Goal: Transaction & Acquisition: Download file/media

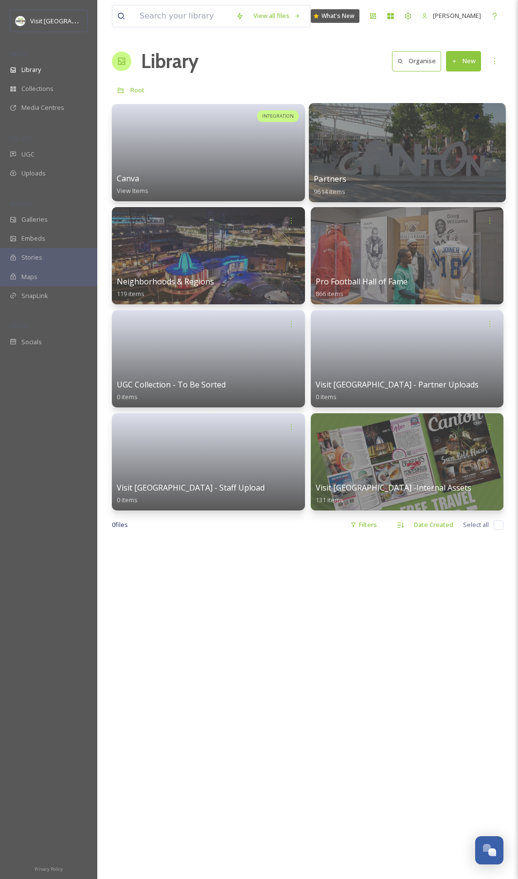
click at [356, 157] on div at bounding box center [407, 152] width 196 height 99
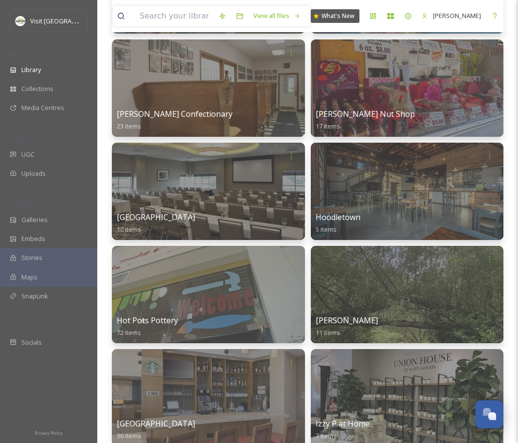
scroll to position [6865, 0]
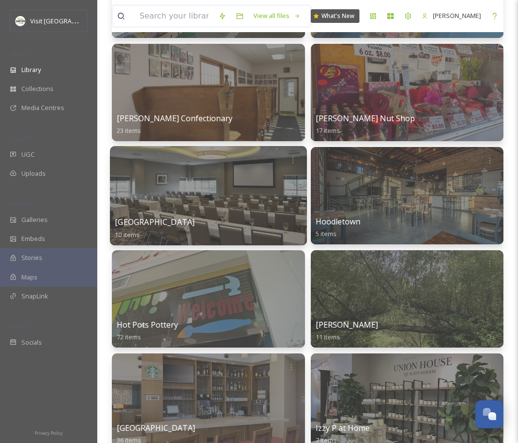
click at [253, 199] on div at bounding box center [208, 195] width 196 height 99
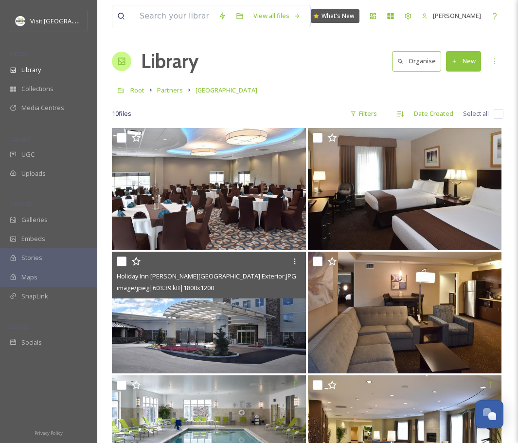
click at [125, 264] on input "checkbox" at bounding box center [122, 261] width 10 height 10
checkbox input "true"
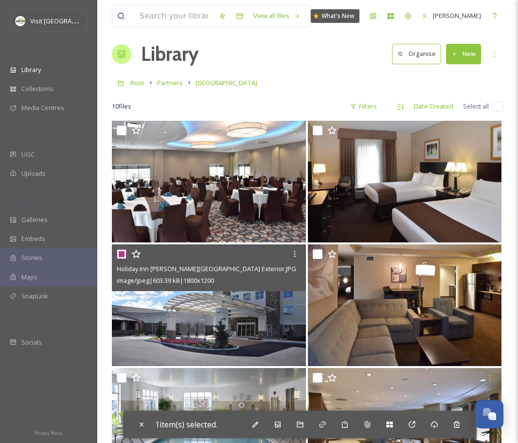
scroll to position [9, 0]
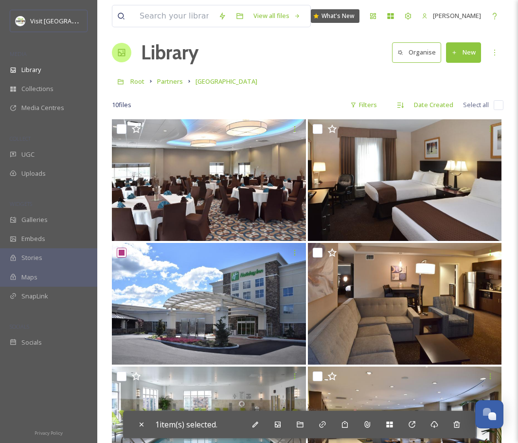
click at [501, 108] on input "checkbox" at bounding box center [499, 105] width 10 height 10
checkbox input "true"
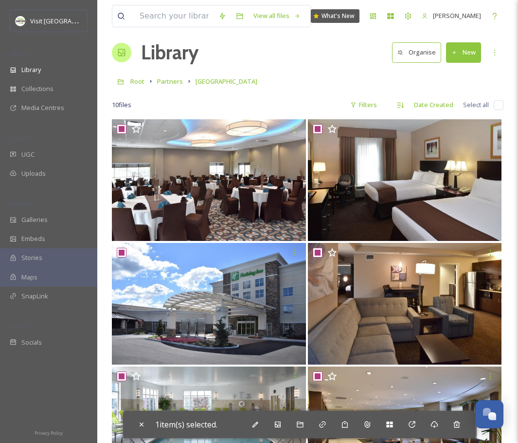
checkbox input "true"
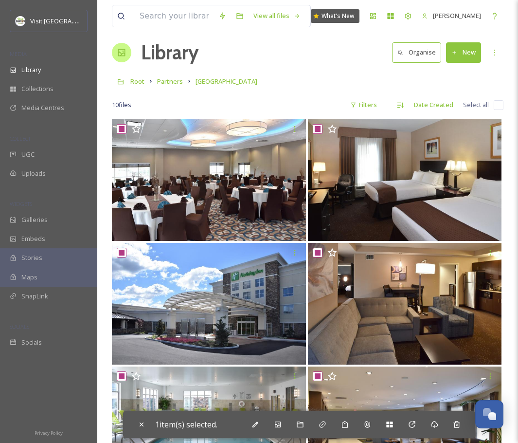
checkbox input "true"
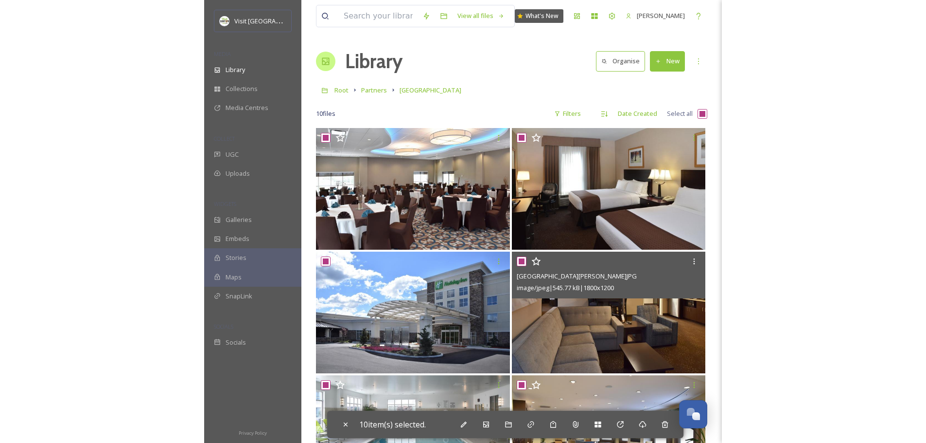
scroll to position [315, 0]
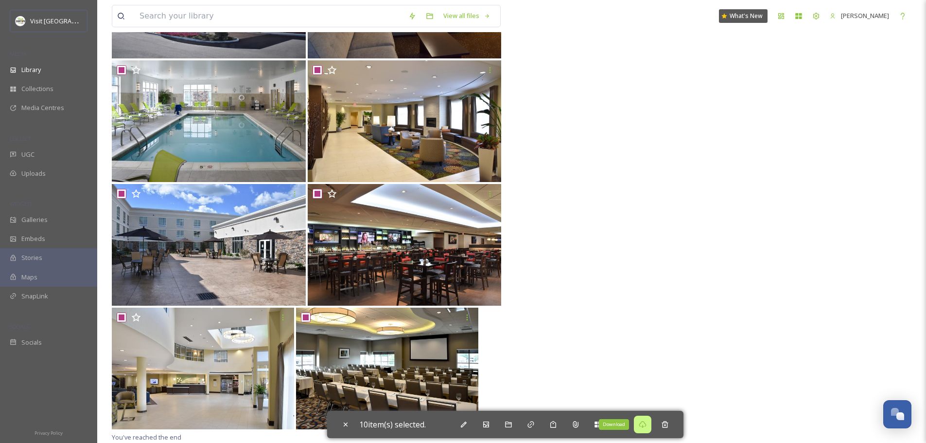
click at [517, 427] on div "Download" at bounding box center [643, 424] width 18 height 18
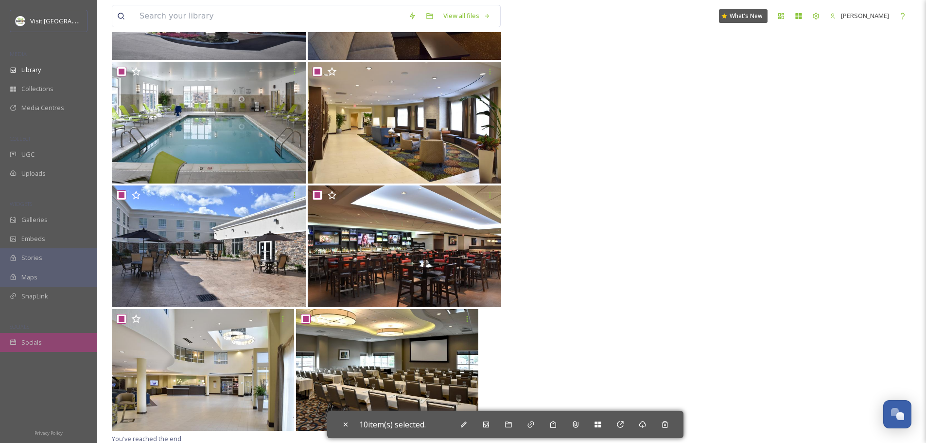
scroll to position [313, 0]
